Goal: Register for event/course

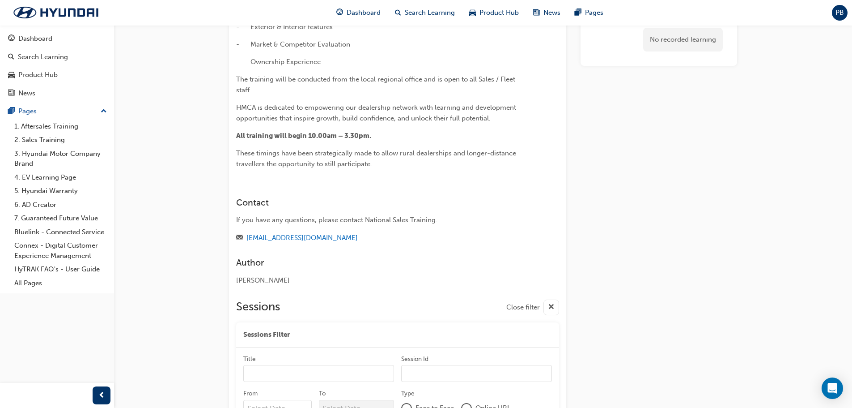
scroll to position [178, 0]
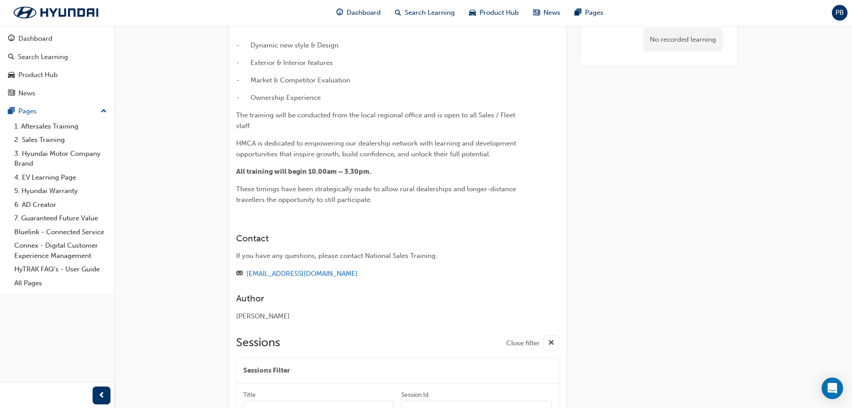
drag, startPoint x: 237, startPoint y: 50, endPoint x: 354, endPoint y: 81, distance: 121.0
click at [354, 81] on div "﻿ Hyundai National Training is pleased to announce the product launch training …" at bounding box center [381, 61] width 291 height 288
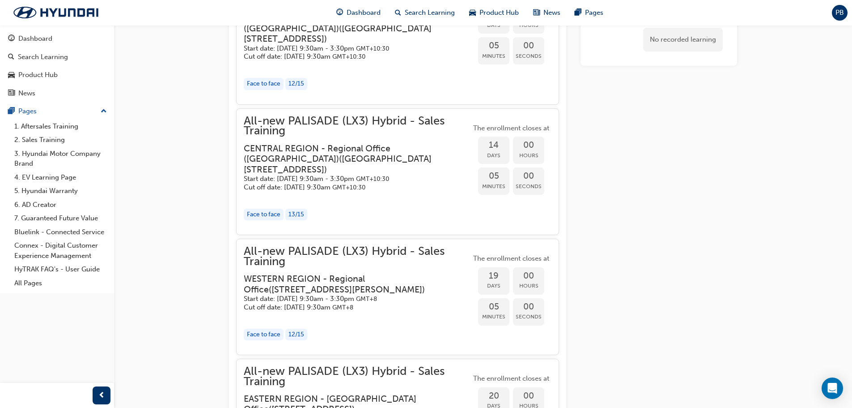
scroll to position [402, 0]
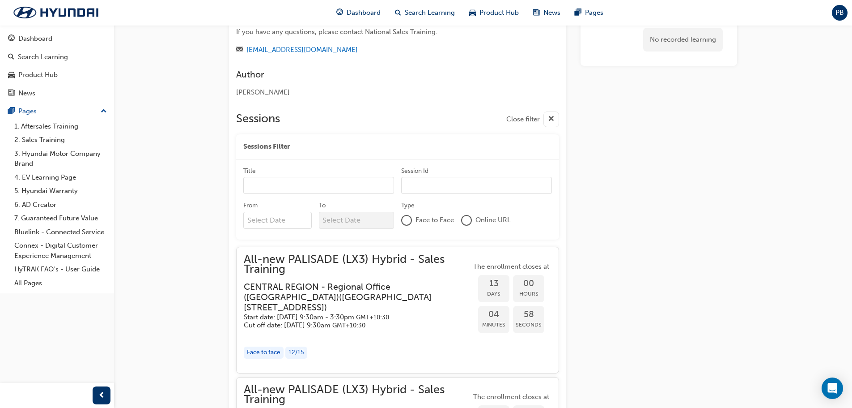
click at [286, 194] on input "Title" at bounding box center [318, 185] width 151 height 17
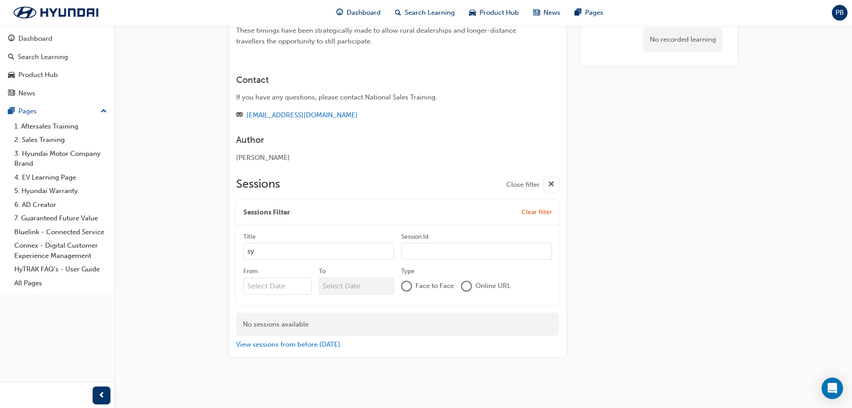
type input "s"
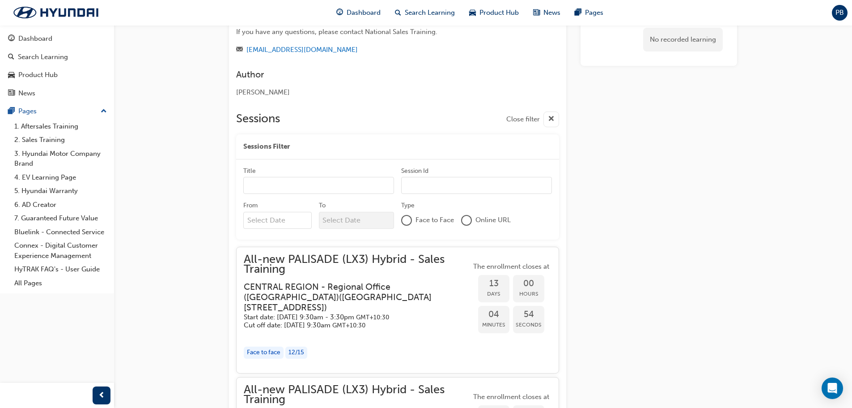
click at [437, 225] on span "Face to Face" at bounding box center [435, 220] width 38 height 10
click at [414, 225] on div "Face to Face" at bounding box center [427, 220] width 53 height 11
click at [407, 225] on div at bounding box center [406, 220] width 9 height 9
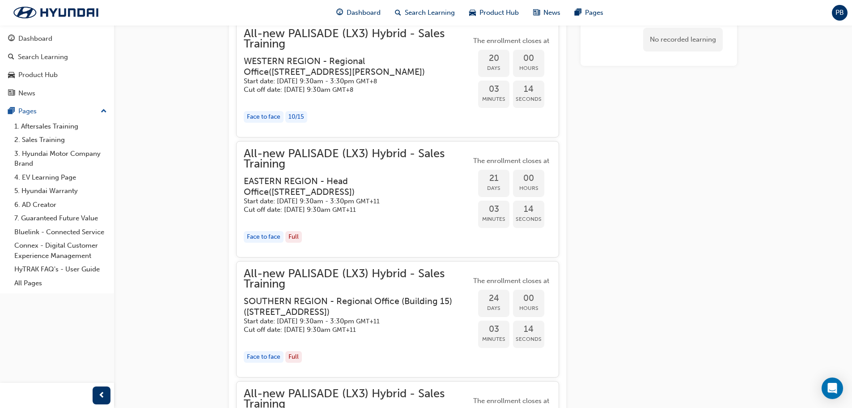
scroll to position [1940, 0]
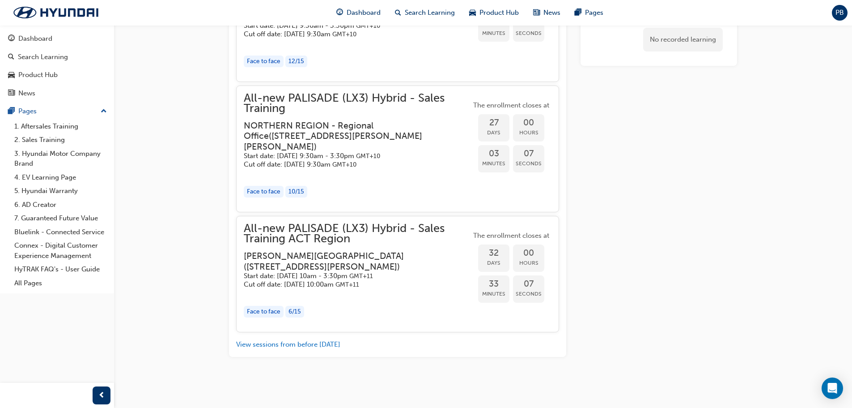
click at [347, 238] on span "All-new PALISADE (LX3) Hybrid - Sales Training ACT Region" at bounding box center [357, 233] width 227 height 20
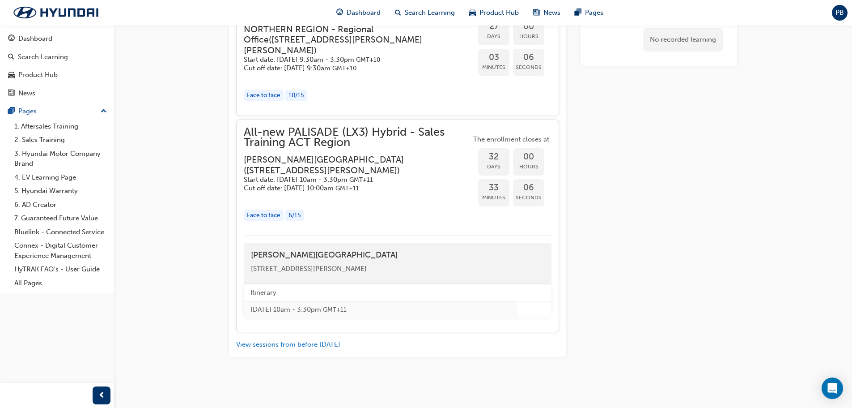
scroll to position [2036, 0]
click at [499, 165] on span "Days" at bounding box center [493, 166] width 31 height 10
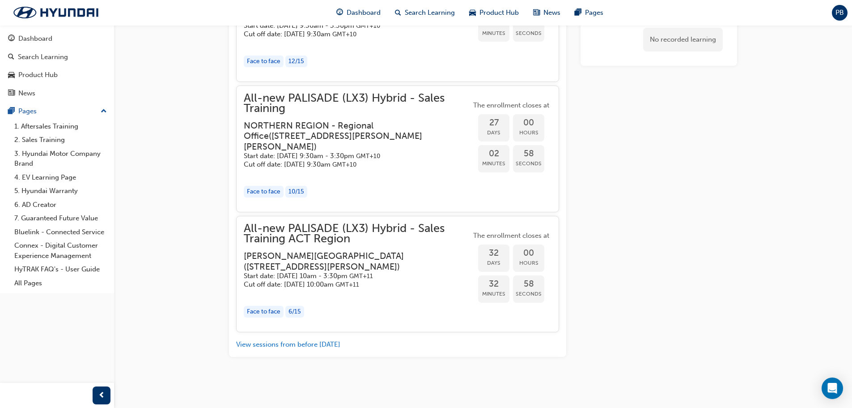
click at [334, 230] on span "All-new PALISADE (LX3) Hybrid - Sales Training ACT Region" at bounding box center [357, 233] width 227 height 20
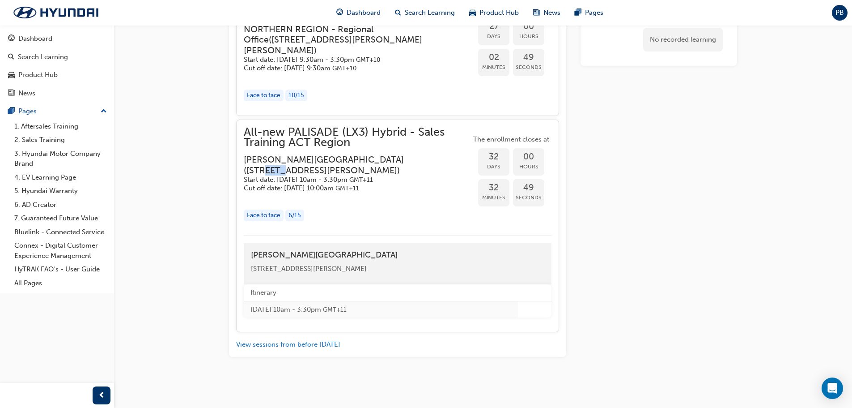
scroll to position [2036, 0]
click at [373, 179] on span "GMT+11" at bounding box center [361, 180] width 24 height 8
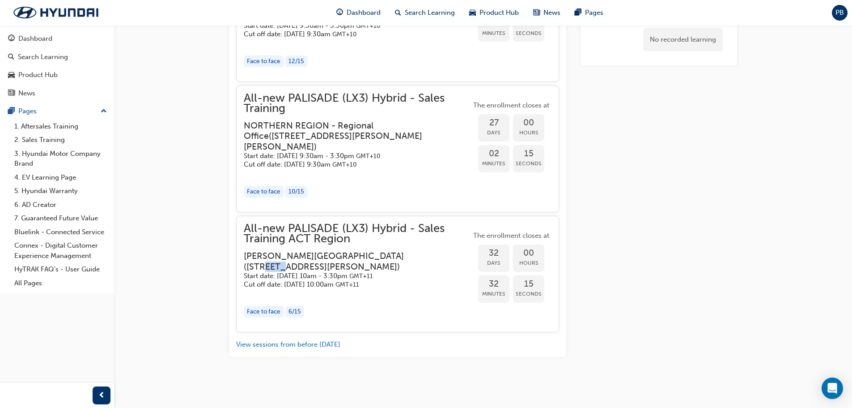
click at [310, 275] on h5 "Start date: [DATE] 10am - 3:30pm GMT+11" at bounding box center [350, 276] width 213 height 8
